Goal: Task Accomplishment & Management: Use online tool/utility

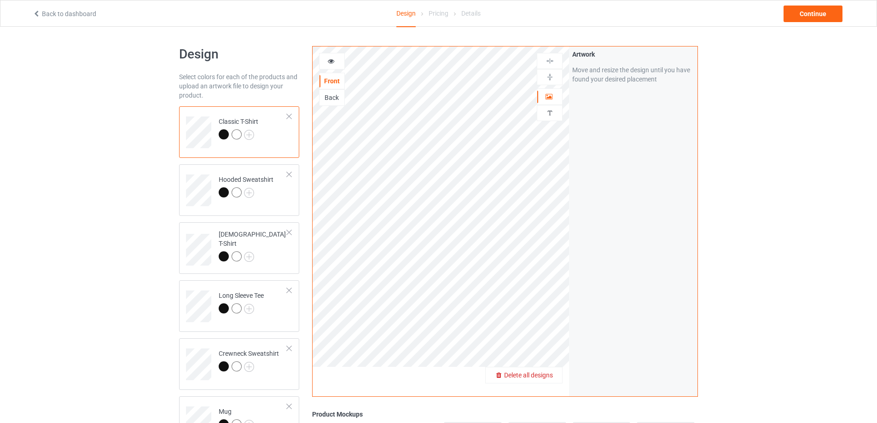
click at [540, 379] on span "Delete all designs" at bounding box center [528, 375] width 49 height 7
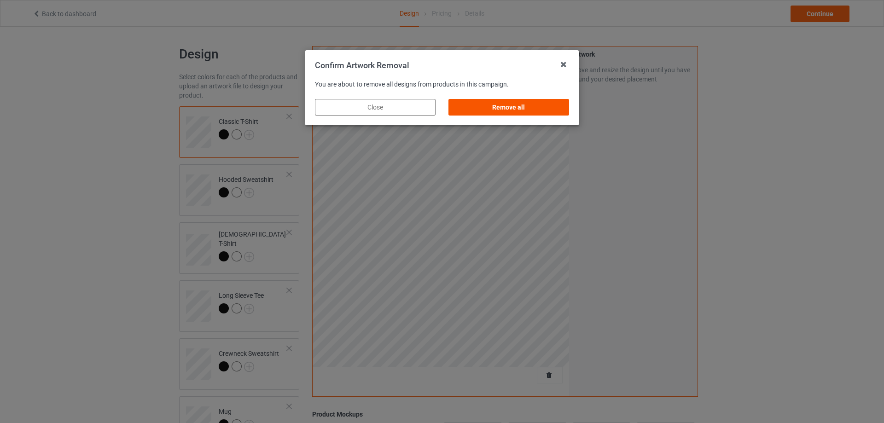
click at [525, 105] on div "Remove all" at bounding box center [509, 107] width 121 height 17
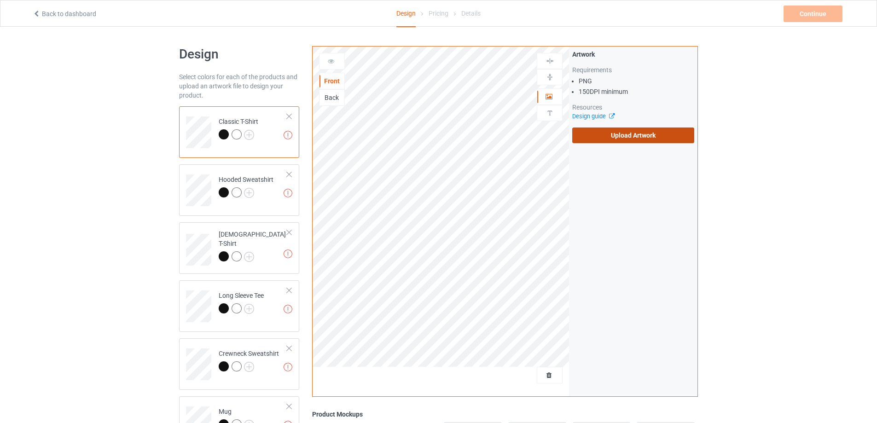
drag, startPoint x: 525, startPoint y: 105, endPoint x: 637, endPoint y: 133, distance: 115.7
click at [637, 133] on label "Upload Artwork" at bounding box center [634, 136] width 122 height 16
click at [0, 0] on input "Upload Artwork" at bounding box center [0, 0] width 0 height 0
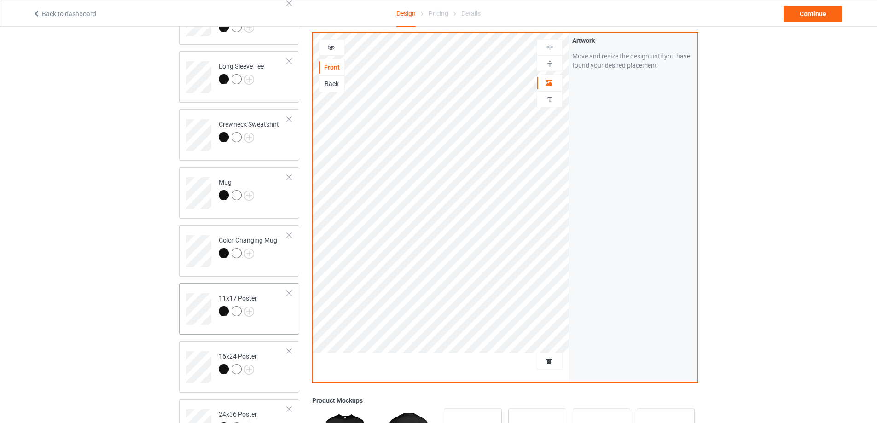
scroll to position [230, 0]
click at [275, 314] on td "11x17 Poster" at bounding box center [253, 305] width 79 height 38
click at [547, 62] on img at bounding box center [550, 63] width 9 height 9
click at [550, 41] on div at bounding box center [550, 47] width 26 height 16
click at [552, 43] on img at bounding box center [550, 47] width 9 height 9
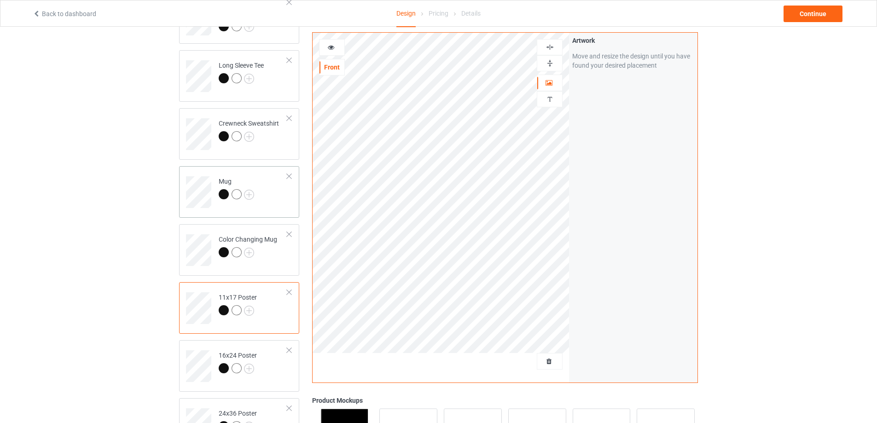
click at [281, 208] on td "Mug" at bounding box center [253, 189] width 79 height 38
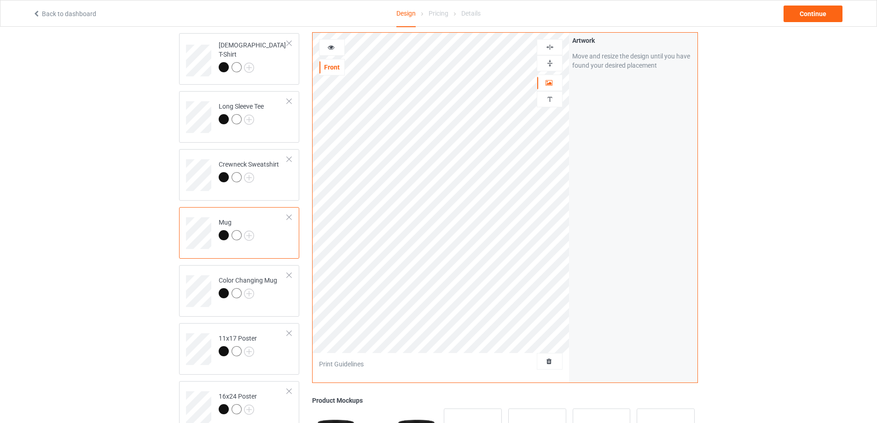
scroll to position [184, 0]
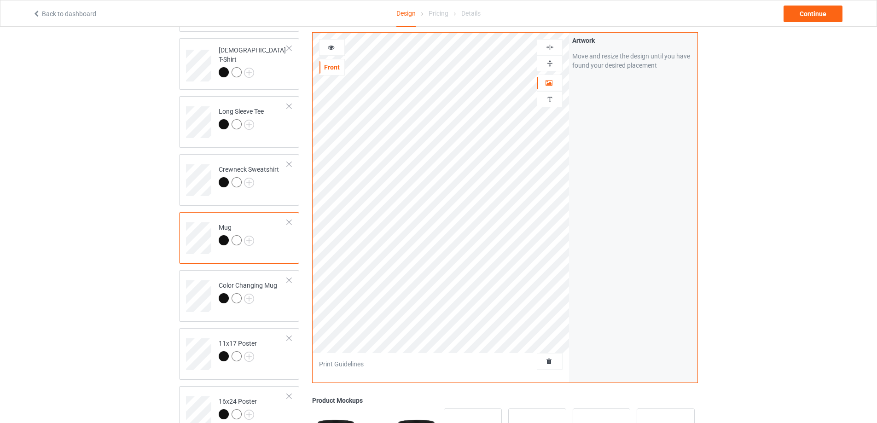
click at [549, 63] on img at bounding box center [550, 63] width 9 height 9
click at [819, 14] on div "Continue" at bounding box center [813, 14] width 59 height 17
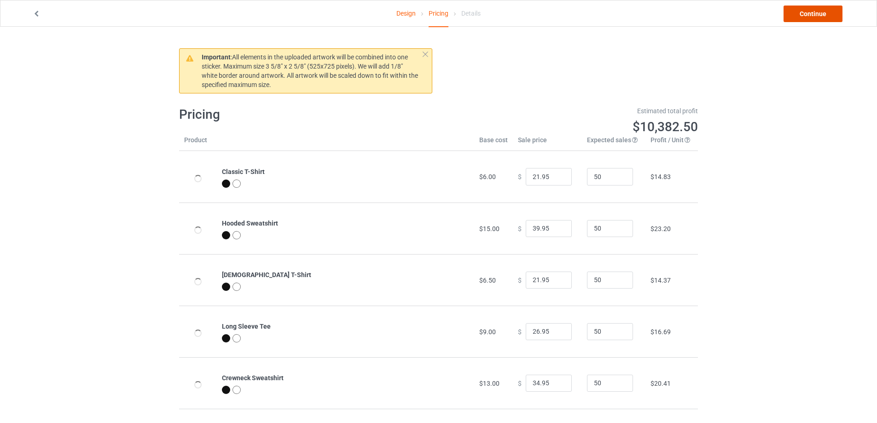
click at [819, 14] on link "Continue" at bounding box center [813, 14] width 59 height 17
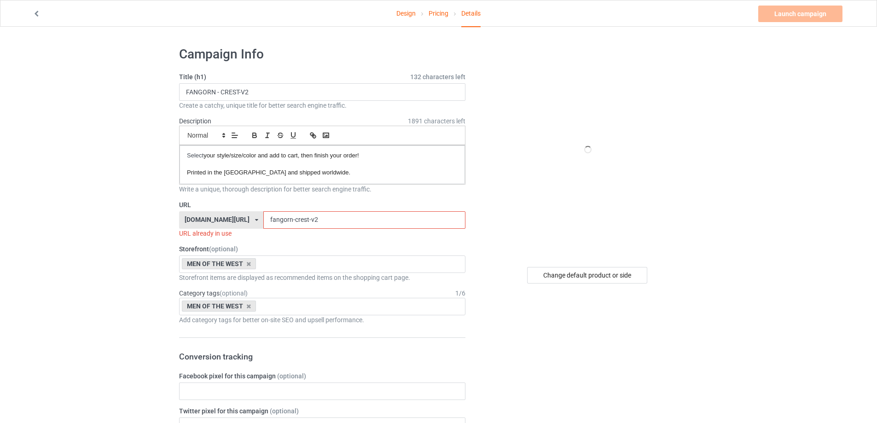
click at [383, 218] on input "fangorn-crest-v2" at bounding box center [364, 220] width 202 height 18
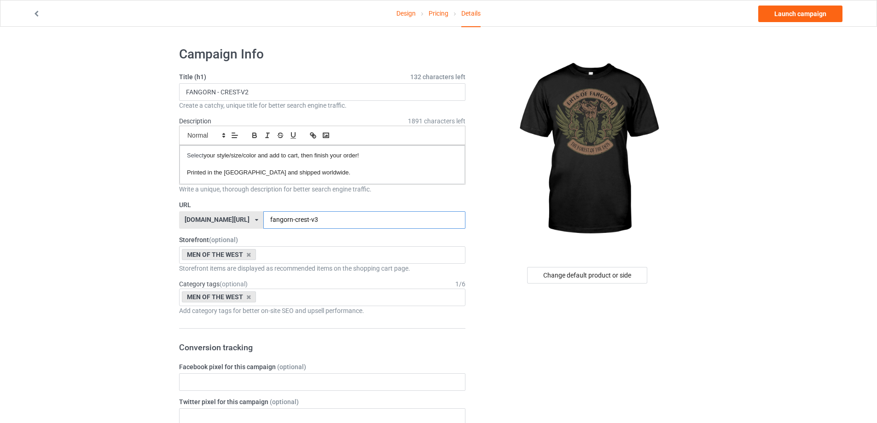
type input "fangorn-crest-v3"
click at [309, 88] on input "FANGORN - CREST-V2" at bounding box center [322, 92] width 286 height 18
type input "FANGORN - CREST-V3"
click at [621, 275] on div "Change default product or side" at bounding box center [587, 275] width 120 height 17
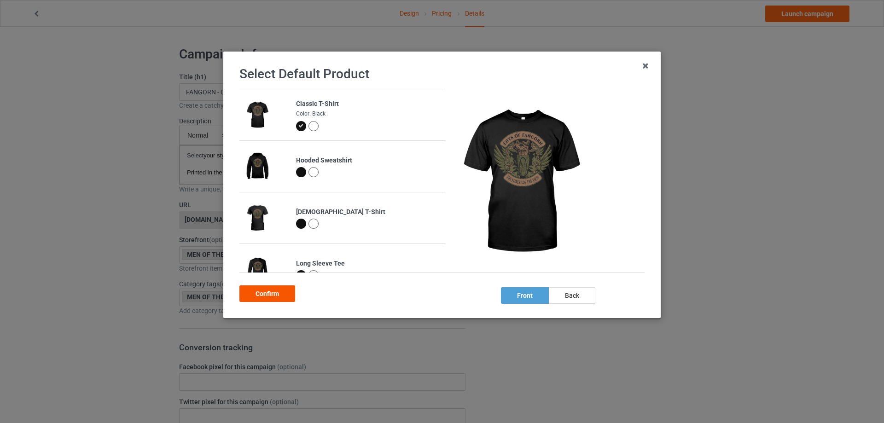
click at [269, 294] on div "Confirm" at bounding box center [268, 294] width 56 height 17
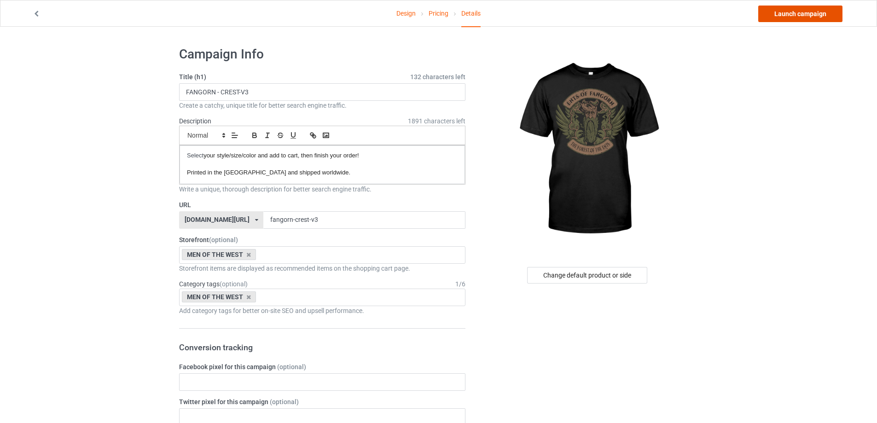
click at [780, 14] on link "Launch campaign" at bounding box center [801, 14] width 84 height 17
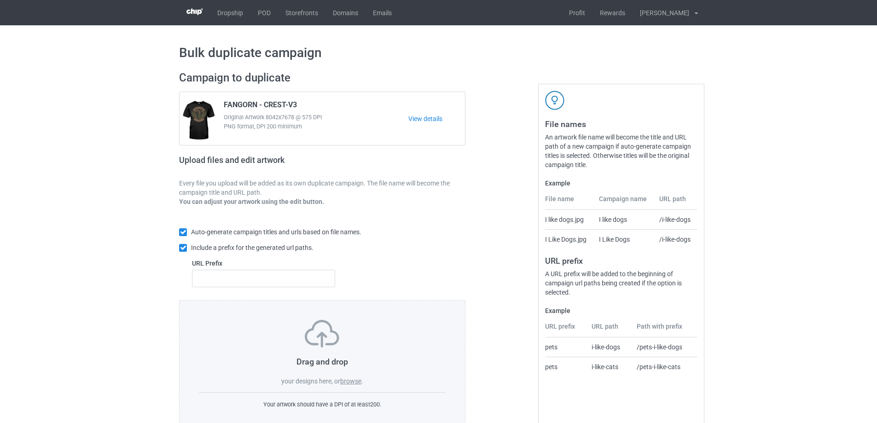
click at [355, 381] on label "browse" at bounding box center [350, 381] width 21 height 7
click at [0, 0] on input "browse" at bounding box center [0, 0] width 0 height 0
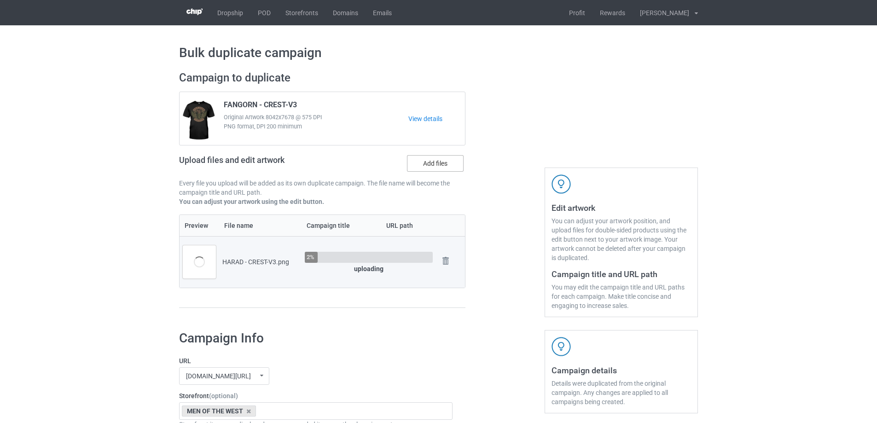
click at [444, 160] on label "Add files" at bounding box center [435, 163] width 57 height 17
click at [0, 0] on input "Add files" at bounding box center [0, 0] width 0 height 0
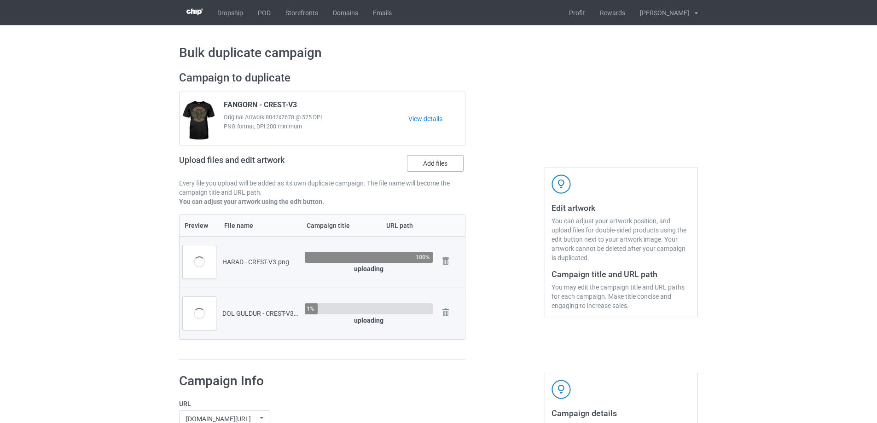
click at [432, 161] on label "Add files" at bounding box center [435, 163] width 57 height 17
click at [0, 0] on input "Add files" at bounding box center [0, 0] width 0 height 0
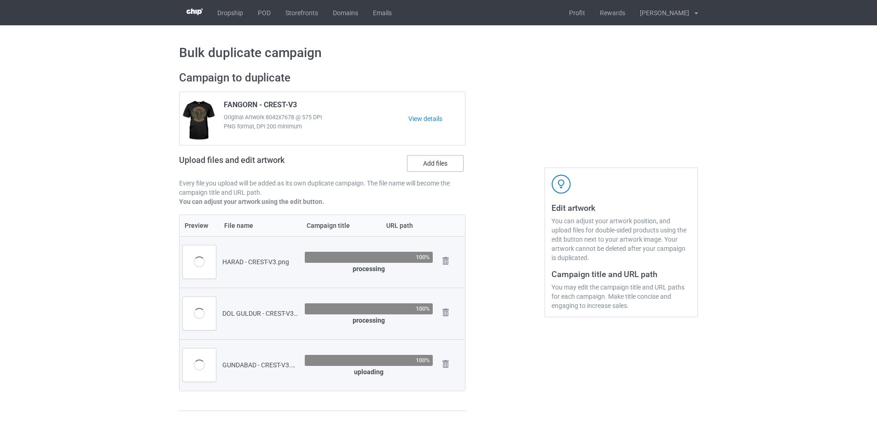
click at [442, 164] on label "Add files" at bounding box center [435, 163] width 57 height 17
click at [0, 0] on input "Add files" at bounding box center [0, 0] width 0 height 0
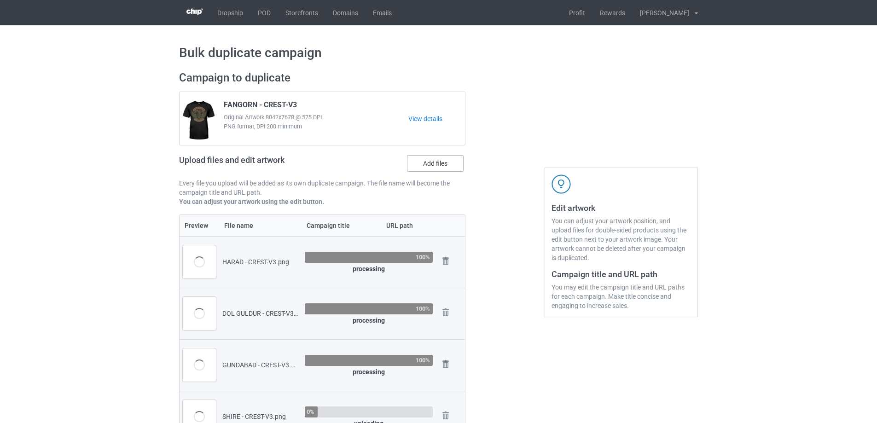
click at [441, 165] on label "Add files" at bounding box center [435, 163] width 57 height 17
click at [0, 0] on input "Add files" at bounding box center [0, 0] width 0 height 0
click at [434, 164] on label "Add files" at bounding box center [435, 163] width 57 height 17
click at [0, 0] on input "Add files" at bounding box center [0, 0] width 0 height 0
click at [430, 170] on label "Add files" at bounding box center [435, 163] width 57 height 17
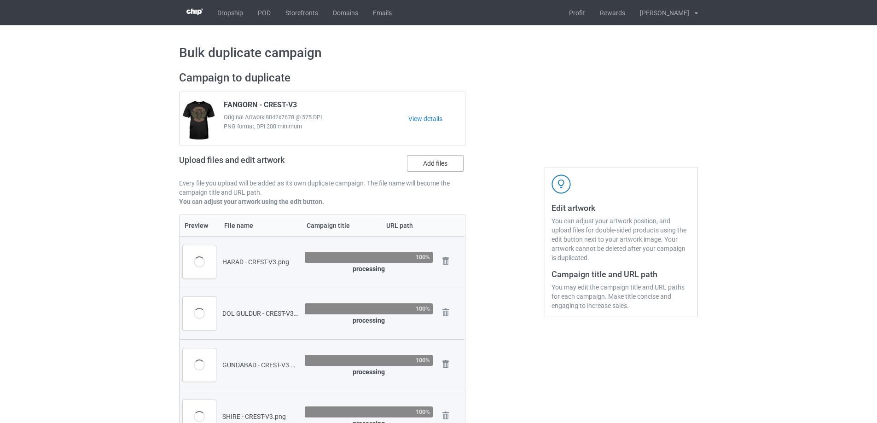
click at [0, 0] on input "Add files" at bounding box center [0, 0] width 0 height 0
click at [440, 166] on label "Add files" at bounding box center [435, 163] width 57 height 17
click at [0, 0] on input "Add files" at bounding box center [0, 0] width 0 height 0
click at [443, 168] on label "Add files" at bounding box center [435, 163] width 57 height 17
click at [0, 0] on input "Add files" at bounding box center [0, 0] width 0 height 0
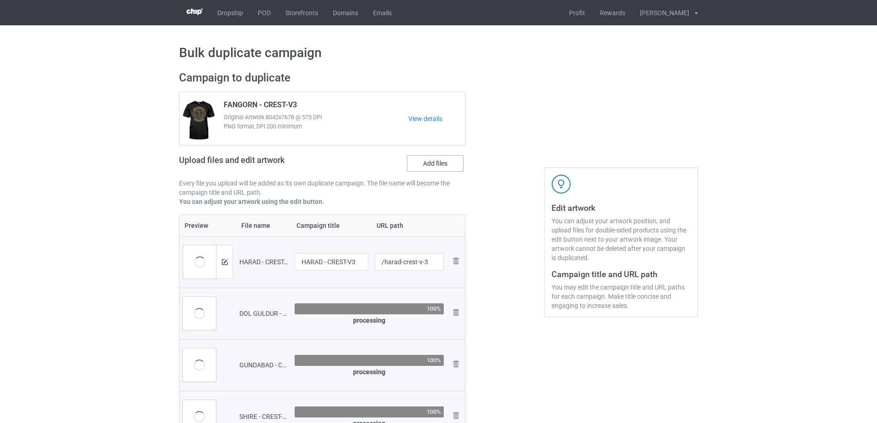
click at [438, 165] on label "Add files" at bounding box center [435, 163] width 57 height 17
click at [0, 0] on input "Add files" at bounding box center [0, 0] width 0 height 0
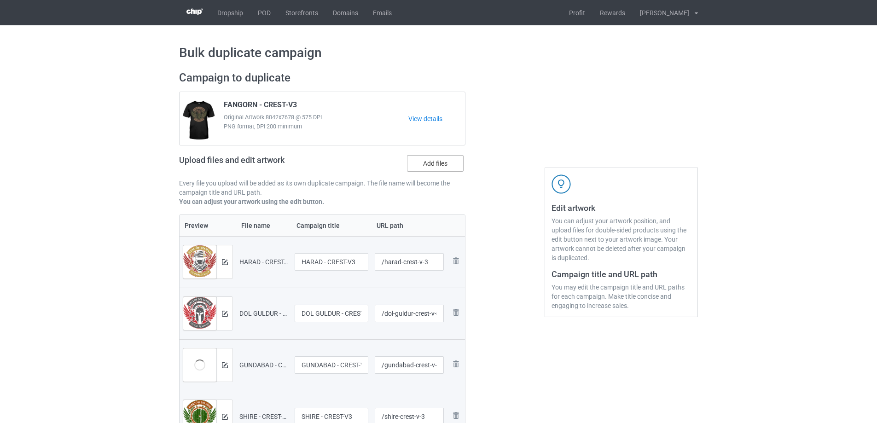
click at [431, 168] on label "Add files" at bounding box center [435, 163] width 57 height 17
click at [0, 0] on input "Add files" at bounding box center [0, 0] width 0 height 0
click at [414, 166] on label "Add files" at bounding box center [435, 163] width 57 height 17
click at [0, 0] on input "Add files" at bounding box center [0, 0] width 0 height 0
click at [444, 166] on label "Add files" at bounding box center [435, 163] width 57 height 17
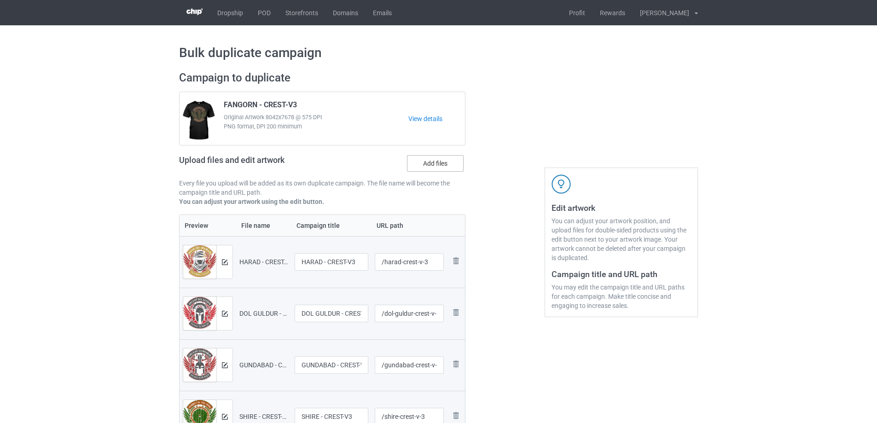
click at [0, 0] on input "Add files" at bounding box center [0, 0] width 0 height 0
click at [450, 170] on label "Add files" at bounding box center [435, 163] width 57 height 17
click at [0, 0] on input "Add files" at bounding box center [0, 0] width 0 height 0
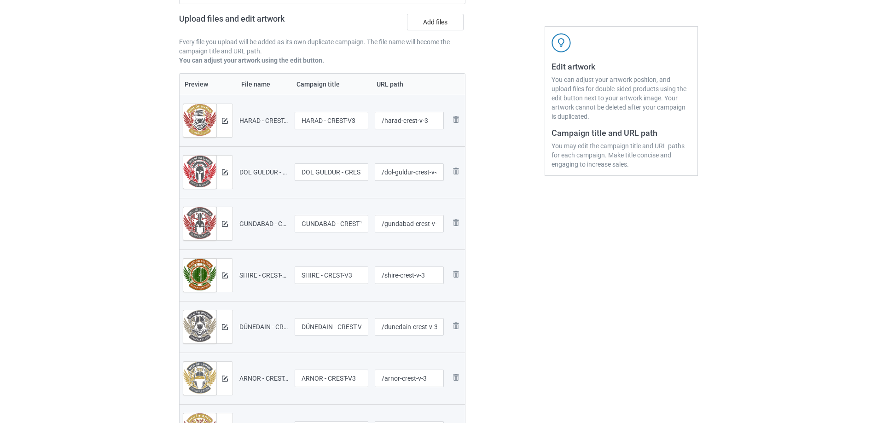
scroll to position [138, 0]
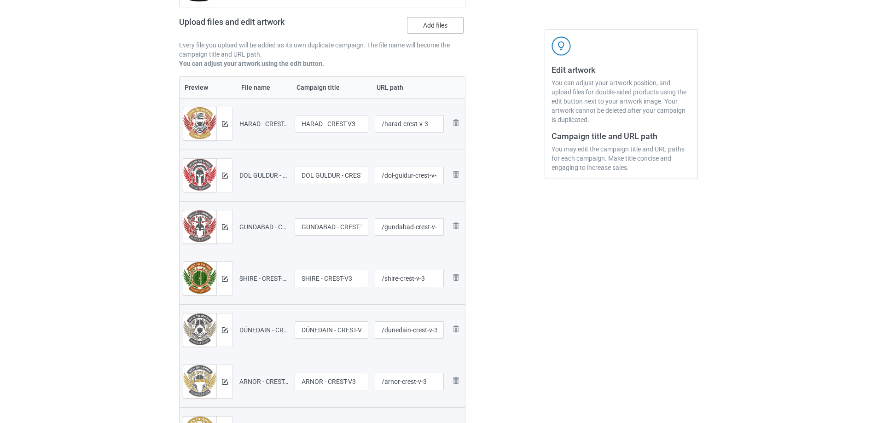
click at [447, 26] on label "Add files" at bounding box center [435, 25] width 57 height 17
click at [0, 0] on input "Add files" at bounding box center [0, 0] width 0 height 0
click at [428, 22] on label "Add files" at bounding box center [435, 25] width 57 height 17
click at [0, 0] on input "Add files" at bounding box center [0, 0] width 0 height 0
click at [456, 27] on label "Add files" at bounding box center [435, 25] width 57 height 17
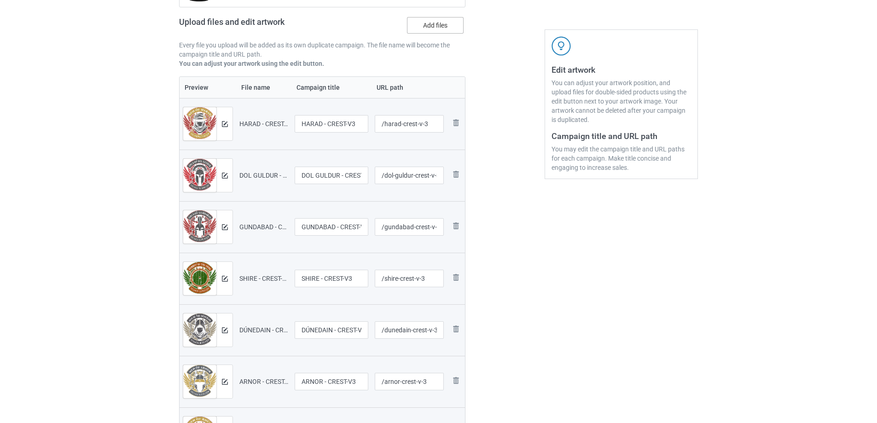
click at [0, 0] on input "Add files" at bounding box center [0, 0] width 0 height 0
click at [425, 31] on label "Add files" at bounding box center [435, 25] width 57 height 17
click at [0, 0] on input "Add files" at bounding box center [0, 0] width 0 height 0
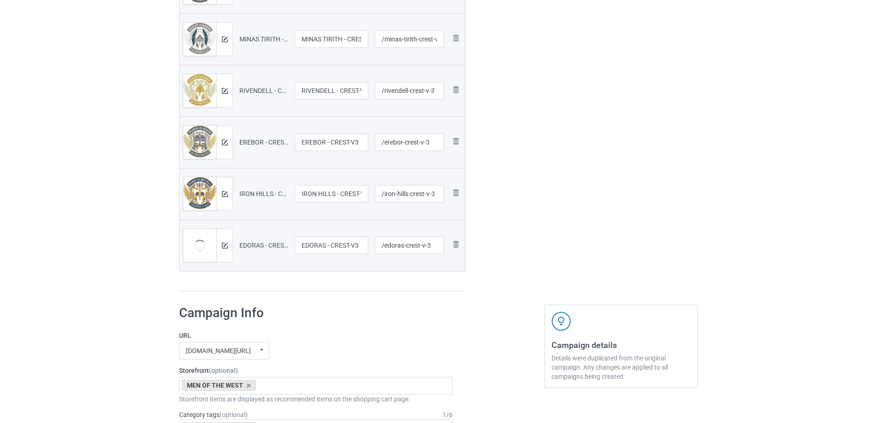
scroll to position [829, 0]
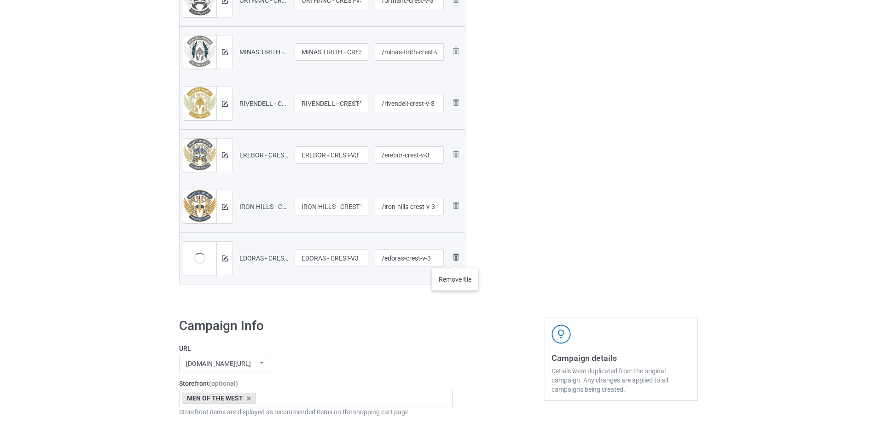
click at [456, 259] on img at bounding box center [455, 257] width 11 height 11
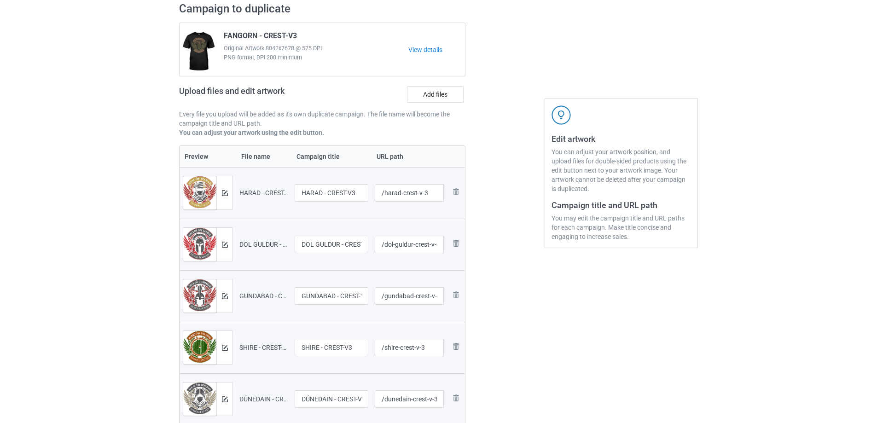
scroll to position [0, 0]
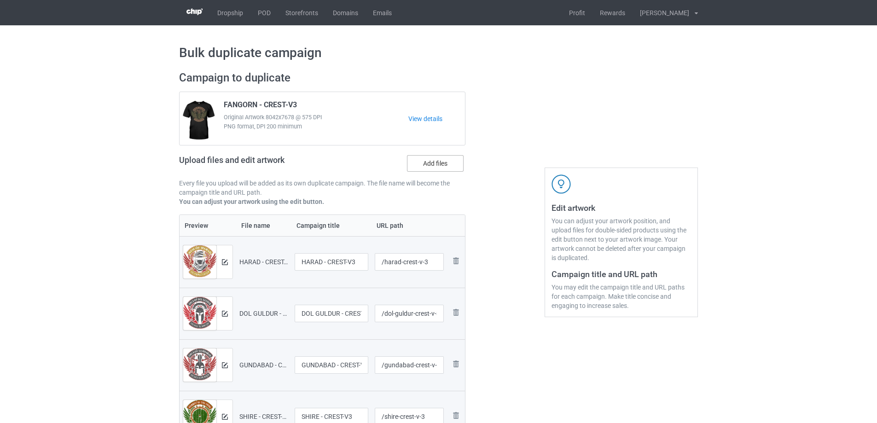
click at [446, 160] on label "Add files" at bounding box center [435, 163] width 57 height 17
click at [0, 0] on input "Add files" at bounding box center [0, 0] width 0 height 0
click at [421, 163] on label "Add files" at bounding box center [435, 163] width 57 height 17
click at [0, 0] on input "Add files" at bounding box center [0, 0] width 0 height 0
drag, startPoint x: 411, startPoint y: 259, endPoint x: 479, endPoint y: 255, distance: 67.8
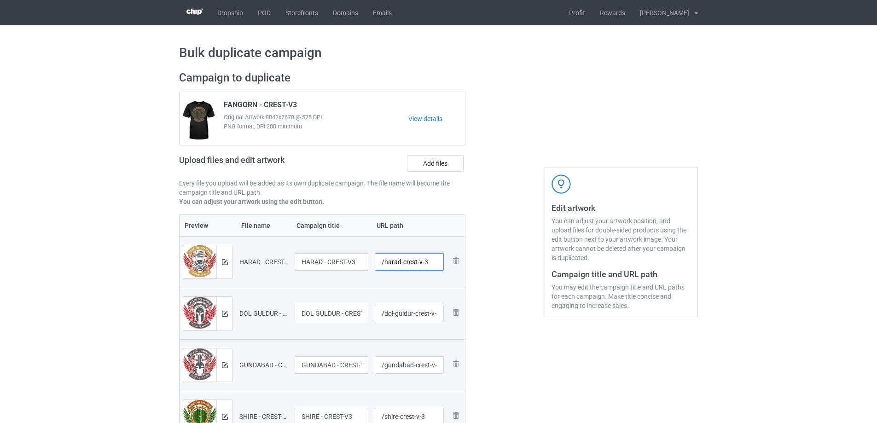
type input "/harad-crest-v3"
type input "/dol-guldur-crest-v3"
type input "/gundabad-crest-v3"
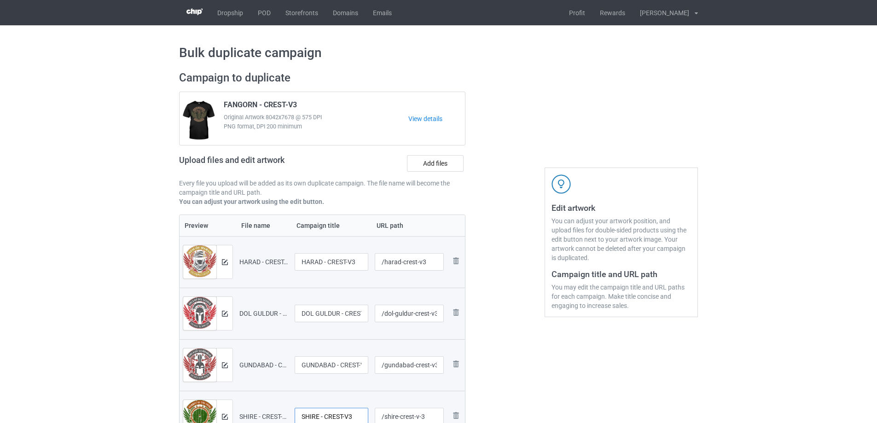
scroll to position [3, 0]
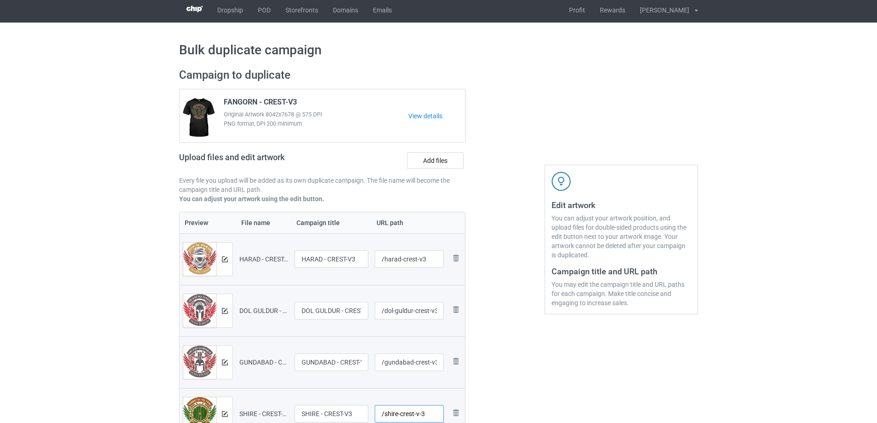
type input "/harad-crest-v-3"
type input "/dol-guldur-crest-v-3"
type input "/gundabad-crest-v-3"
type input "/shire-crest-v-3"
drag, startPoint x: 415, startPoint y: 317, endPoint x: 489, endPoint y: 333, distance: 75.5
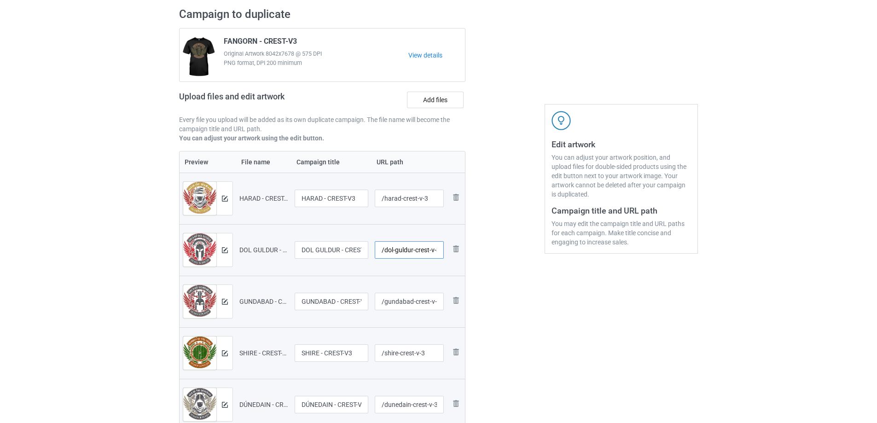
scroll to position [0, 0]
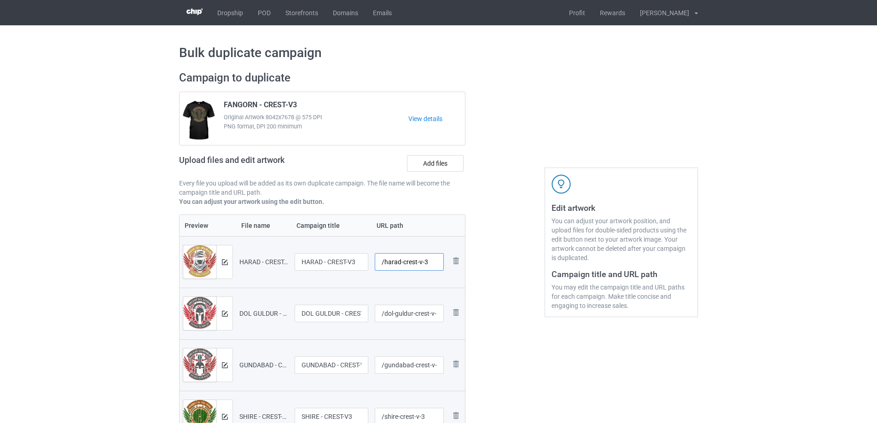
drag, startPoint x: 400, startPoint y: 261, endPoint x: 550, endPoint y: 263, distance: 149.7
type input "/harad-crest-v3"
type input "/dol-guldur-crest-v3"
type input "/gundabad-crest-v3"
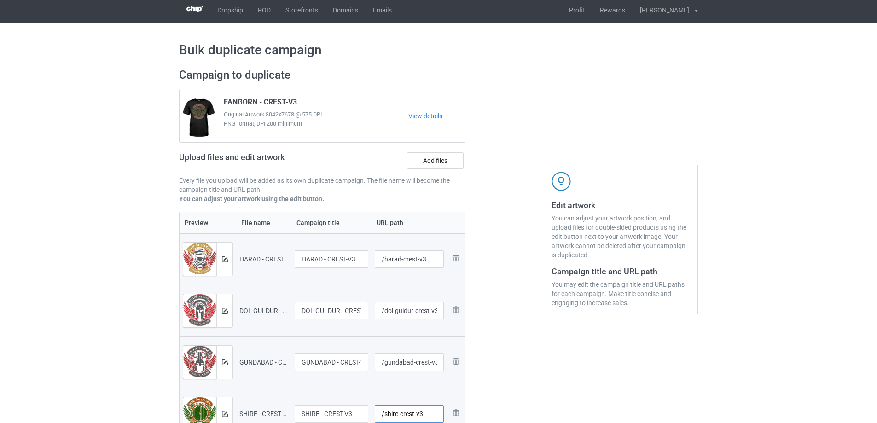
type input "/shire-crest-v3"
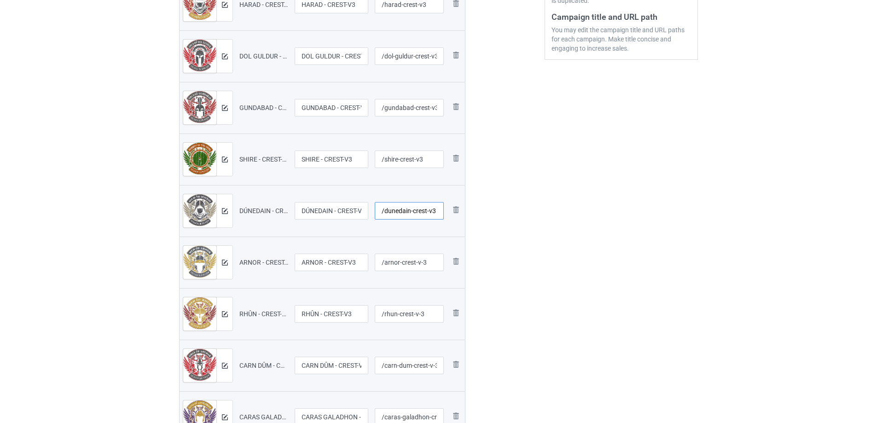
type input "/dunedain-crest-v3"
type input "/arnor-crest-v3"
type input "/rhun-crest-v3"
type input "/carn-dum-crest-v3"
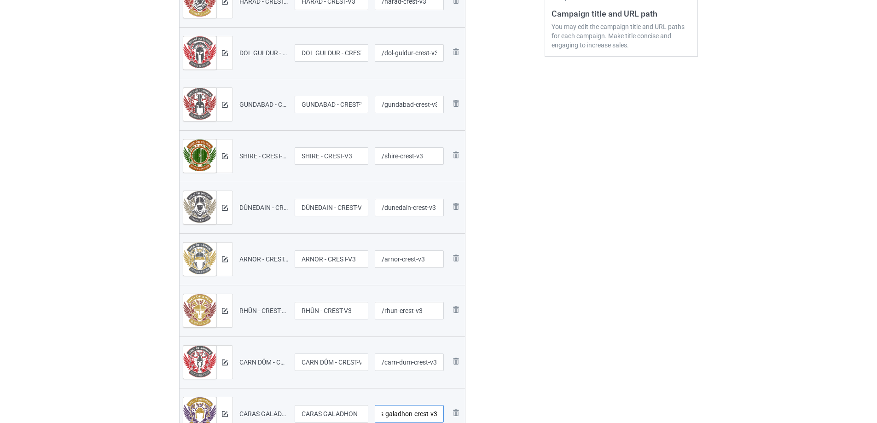
scroll to position [0, 0]
type input "/caras-galadhon-crest-v3"
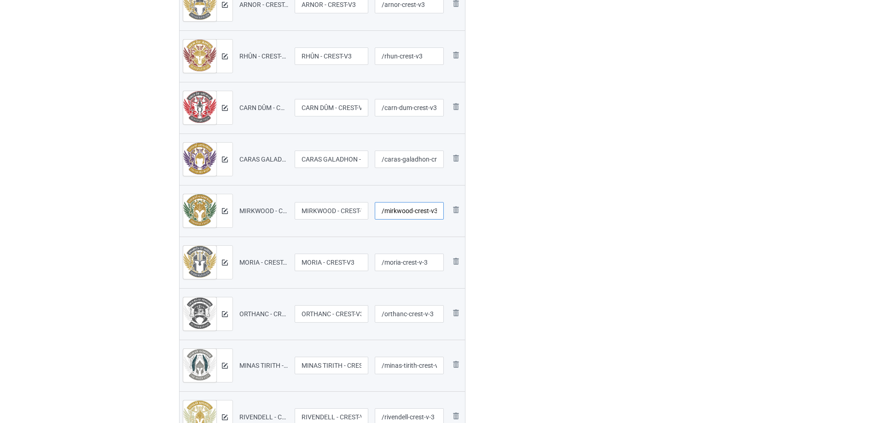
type input "/mirkwood-crest-v3"
type input "/moria-crest-v3"
type input "/orthanc-crest-v3"
type input "/minas-tirith-crest-v3"
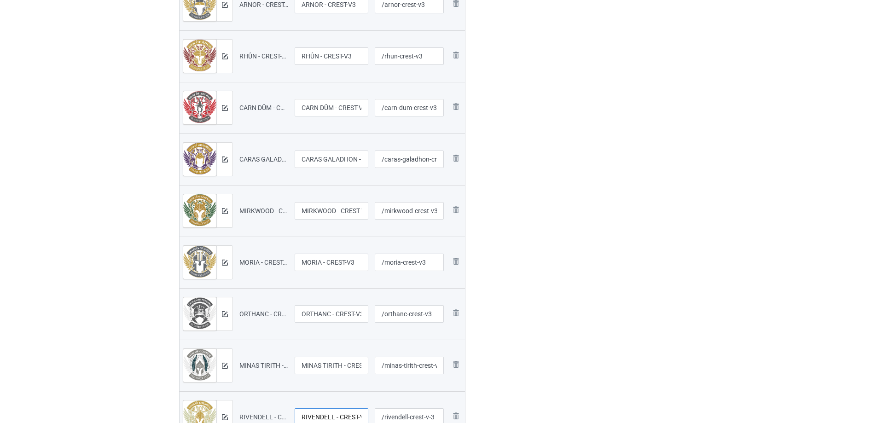
scroll to position [519, 0]
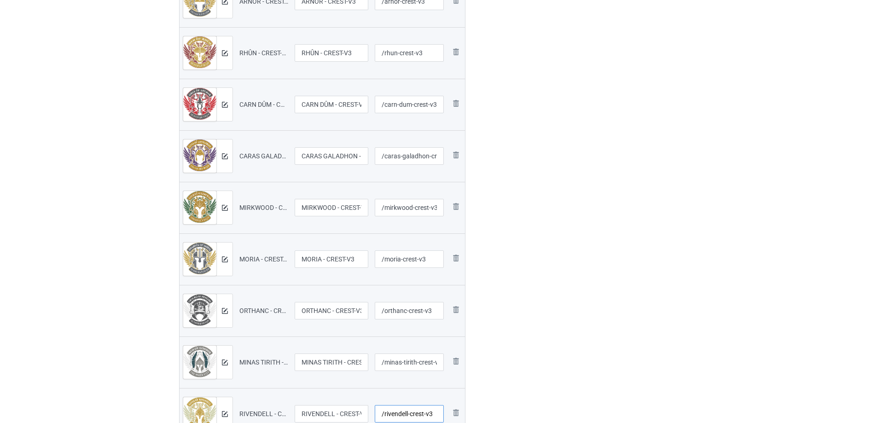
type input "/rivendell-crest-v3"
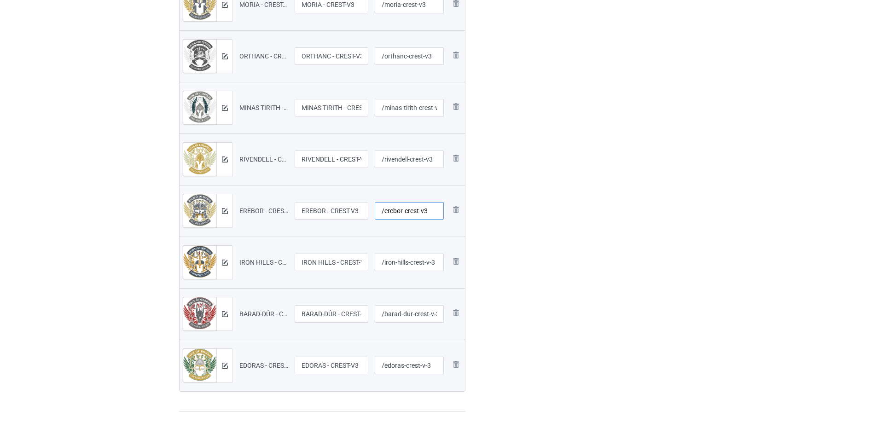
type input "/erebor-crest-v3"
type input "/iron-hills-crest-v3"
type input "/barad-dur-crest-v3"
type input "/edoras-crest-v3"
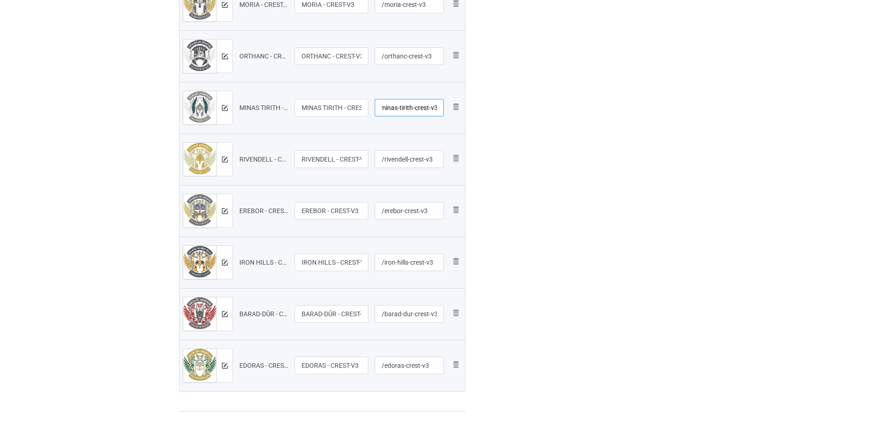
drag, startPoint x: 410, startPoint y: 107, endPoint x: 520, endPoint y: 109, distance: 109.6
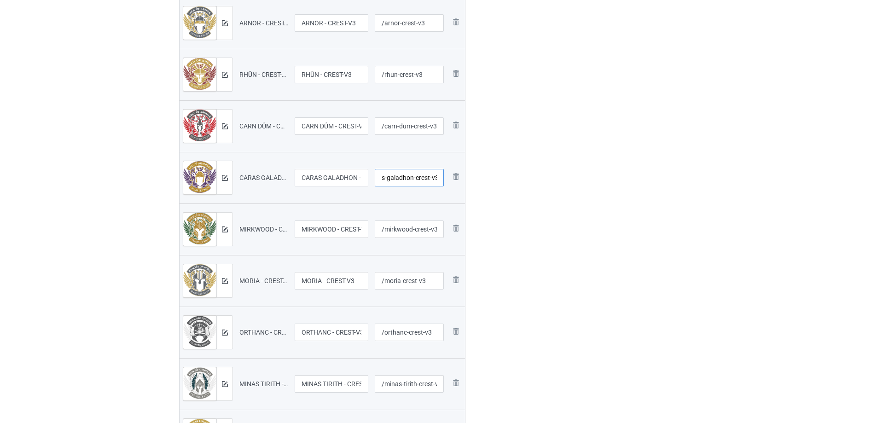
drag, startPoint x: 400, startPoint y: 181, endPoint x: 597, endPoint y: 185, distance: 197.2
click at [597, 185] on div "Campaign to duplicate FANGORN - CREST-V3 Original Artwork 8042x7678 @ 575 DPI P…" at bounding box center [439, 131] width 532 height 1128
click at [594, 183] on div "Edit artwork You can adjust your artwork position, and upload files for double-…" at bounding box center [621, 131] width 166 height 1128
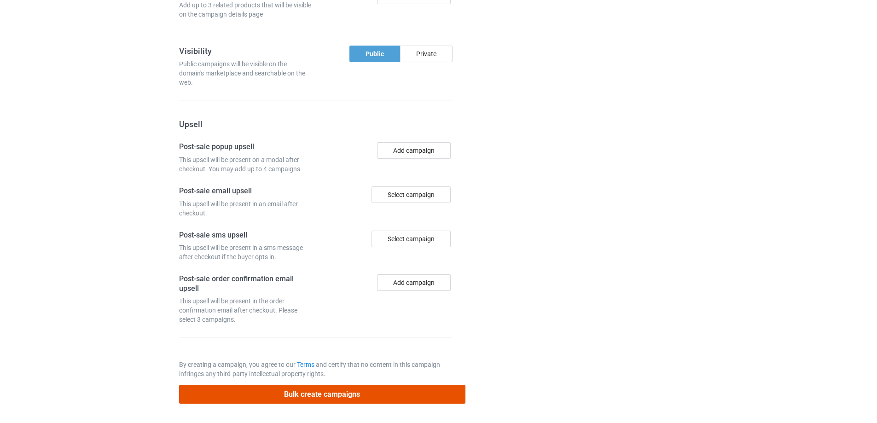
click at [379, 398] on button "Bulk create campaigns" at bounding box center [322, 394] width 286 height 19
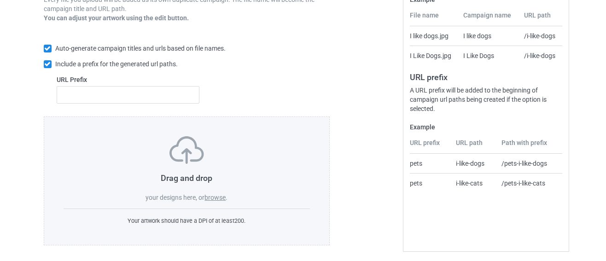
scroll to position [184, 0]
click at [217, 193] on div "Drag and drop your designs here, or browse ." at bounding box center [187, 169] width 247 height 66
click at [217, 195] on label "browse" at bounding box center [215, 196] width 21 height 7
click at [0, 0] on input "browse" at bounding box center [0, 0] width 0 height 0
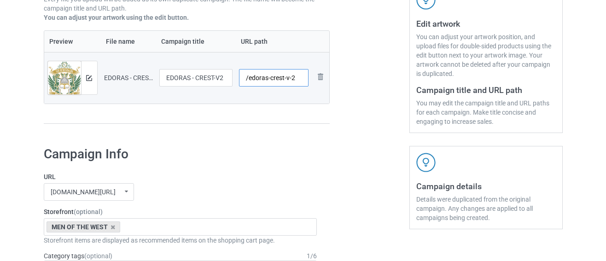
click at [287, 77] on input "/edoras-crest-v-2" at bounding box center [274, 78] width 70 height 18
type input "/edoras-crest-v2"
click at [322, 140] on div "Campaign to duplicate IRON HILLS - CREST-V2 Original Artwork 6568x7678 @ 470 DP…" at bounding box center [186, 9] width 299 height 259
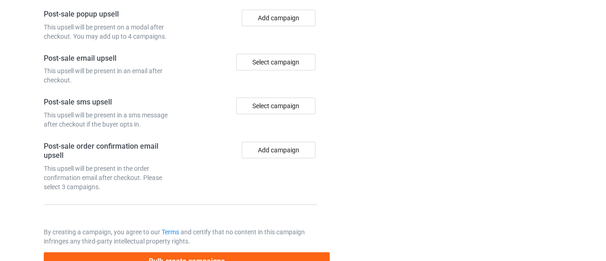
scroll to position [922, 0]
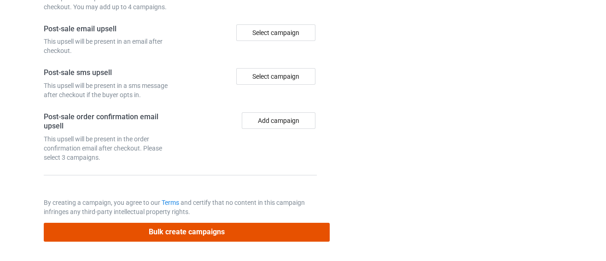
click at [251, 228] on button "Bulk create campaigns" at bounding box center [187, 232] width 286 height 19
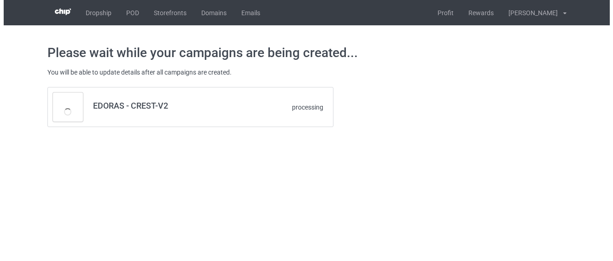
scroll to position [0, 0]
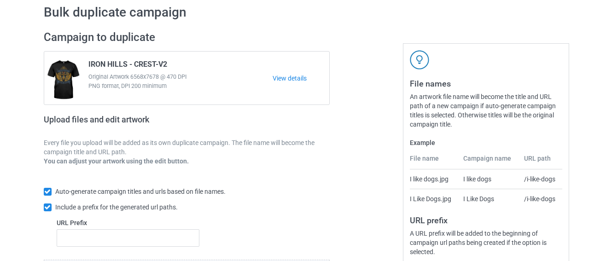
scroll to position [138, 0]
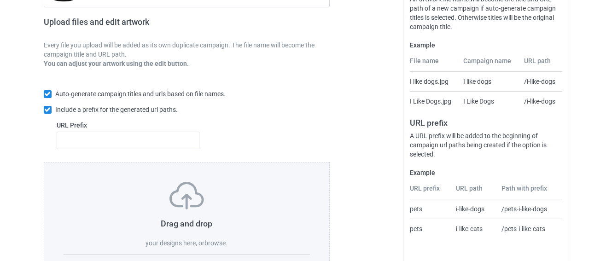
click at [214, 243] on label "browse" at bounding box center [215, 243] width 21 height 7
click at [0, 0] on input "browse" at bounding box center [0, 0] width 0 height 0
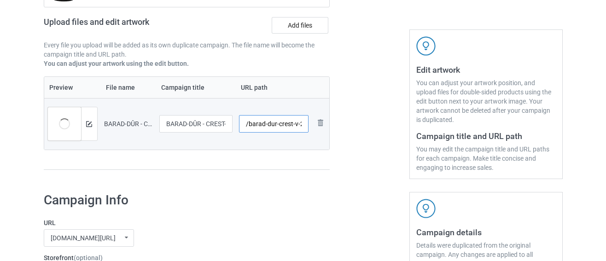
scroll to position [0, 1]
drag, startPoint x: 270, startPoint y: 128, endPoint x: 362, endPoint y: 136, distance: 92.5
click at [362, 136] on div "Campaign to duplicate IRON HILLS - CREST-V2 Original Artwork 6568x7678 @ 470 DP…" at bounding box center [303, 55] width 532 height 259
type input "/barad-dur-crest-v2"
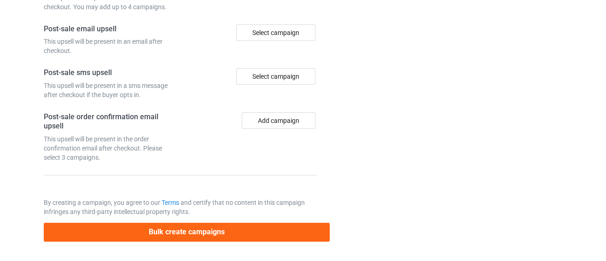
scroll to position [922, 0]
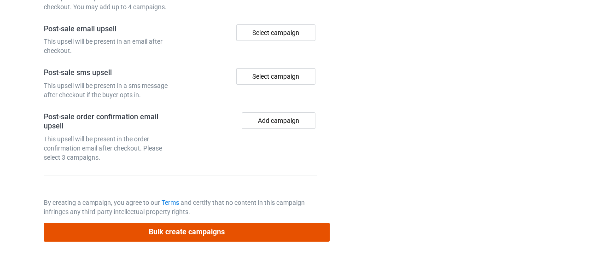
click at [247, 227] on button "Bulk create campaigns" at bounding box center [187, 232] width 286 height 19
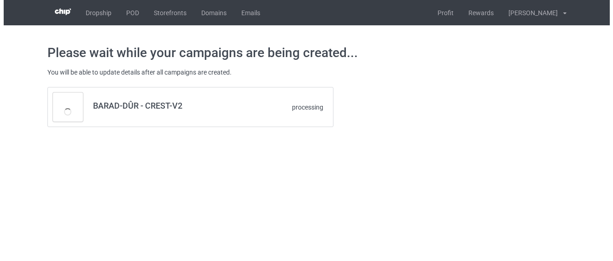
scroll to position [0, 0]
